Goal: Task Accomplishment & Management: Manage account settings

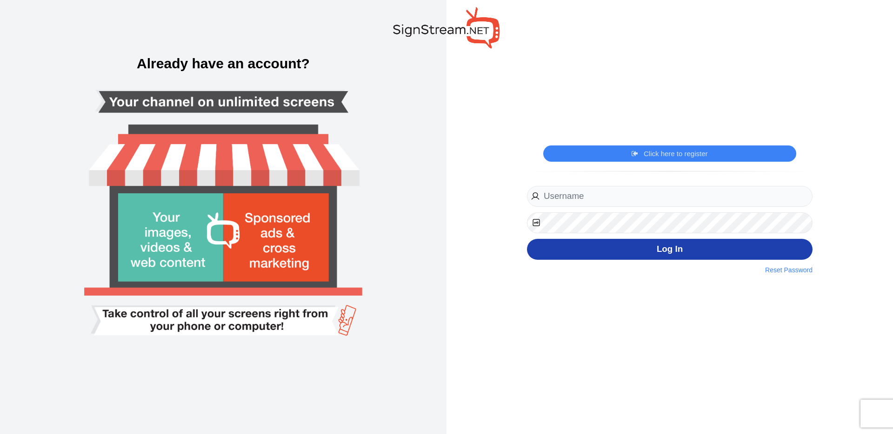
type input "[EMAIL_ADDRESS][DOMAIN_NAME]"
click at [674, 250] on button "Log In" at bounding box center [670, 249] width 286 height 21
type input "[EMAIL_ADDRESS][DOMAIN_NAME]"
click at [670, 255] on button "Log In" at bounding box center [670, 249] width 286 height 21
type input "[EMAIL_ADDRESS][DOMAIN_NAME]"
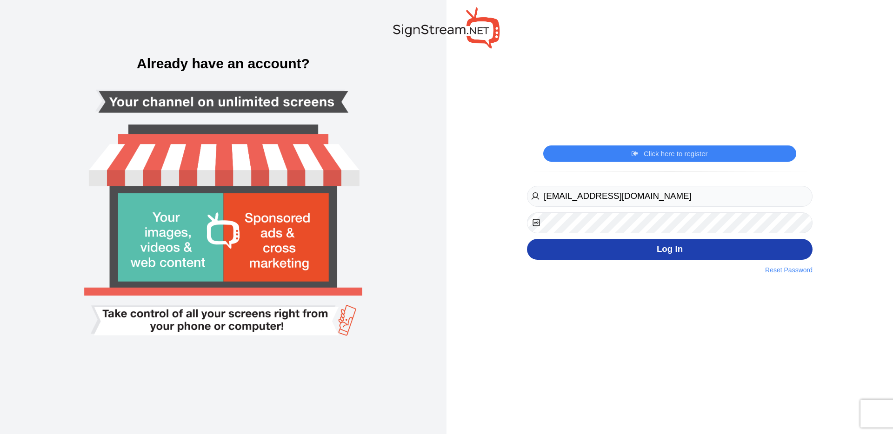
click at [650, 247] on button "Log In" at bounding box center [670, 249] width 286 height 21
type input "[EMAIL_ADDRESS][DOMAIN_NAME]"
click at [668, 252] on button "Log In" at bounding box center [670, 249] width 286 height 21
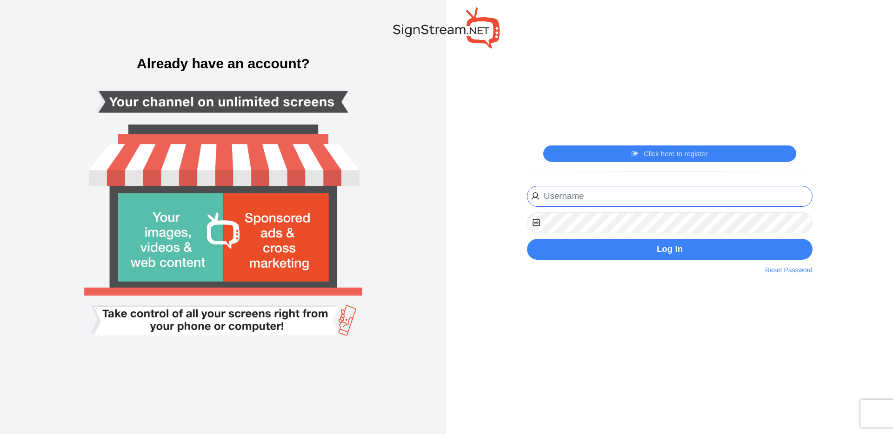
type input "[EMAIL_ADDRESS][DOMAIN_NAME]"
click at [695, 262] on div "ngosen@gwinnettchamber.org Website URL Phone Register Now By clicking on the re…" at bounding box center [670, 230] width 300 height 92
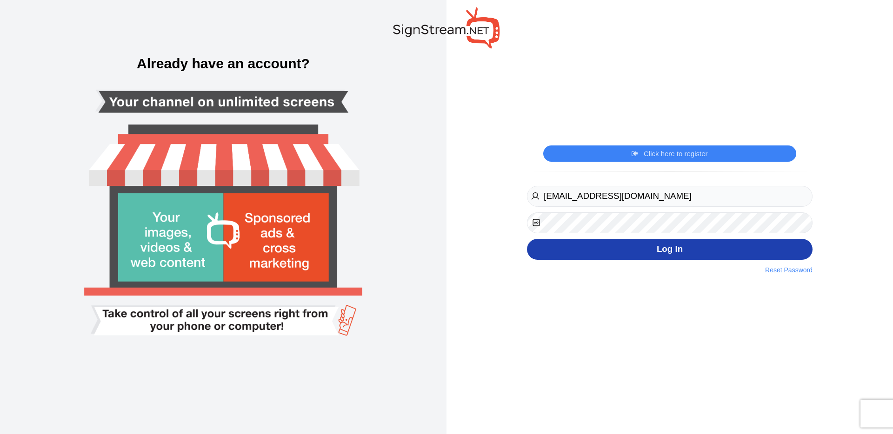
click at [684, 248] on button "Log In" at bounding box center [670, 249] width 286 height 21
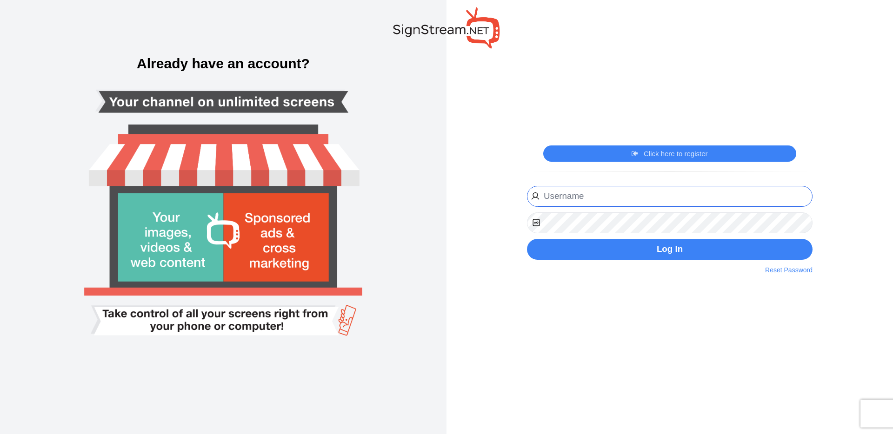
type input "[EMAIL_ADDRESS][DOMAIN_NAME]"
click at [462, 222] on div "Click here to register Click here to login ngosen@gwinnettchamber.org Website U…" at bounding box center [670, 217] width 447 height 434
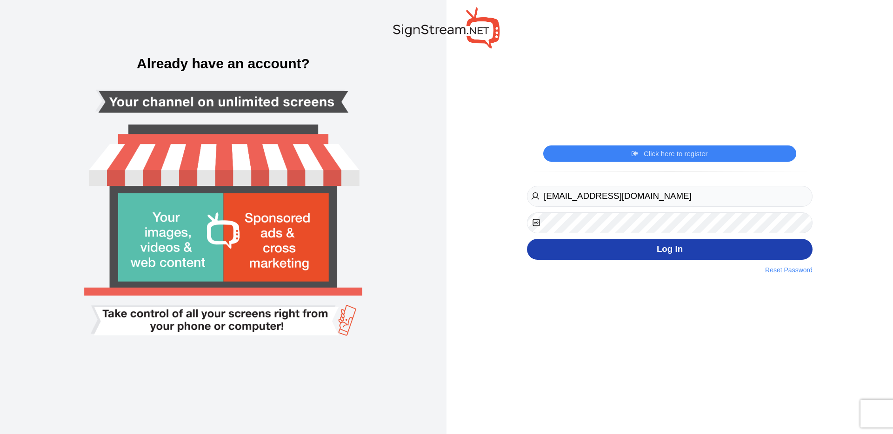
click at [662, 255] on button "Log In" at bounding box center [670, 249] width 286 height 21
type input "[EMAIL_ADDRESS][DOMAIN_NAME]"
click at [674, 247] on button "Log In" at bounding box center [670, 249] width 286 height 21
type input "[EMAIL_ADDRESS][DOMAIN_NAME]"
click at [684, 250] on button "Log In" at bounding box center [670, 249] width 286 height 21
